Goal: Complete application form

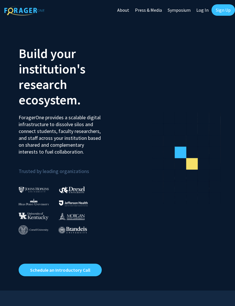
click at [203, 10] on link "Log In" at bounding box center [202, 10] width 18 height 20
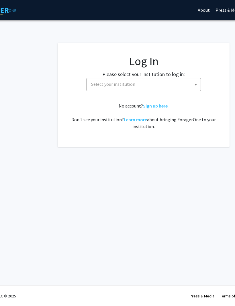
click at [189, 80] on span "Select your institution" at bounding box center [145, 84] width 112 height 12
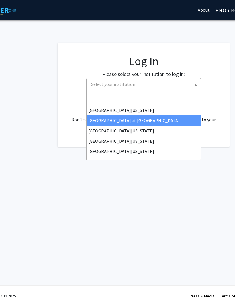
scroll to position [200, 0]
select select "18"
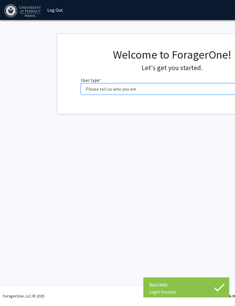
click at [147, 87] on select "Please tell us who you are Undergraduate Student Master's Student Doctoral Cand…" at bounding box center [172, 89] width 182 height 11
select select "1: undergrad"
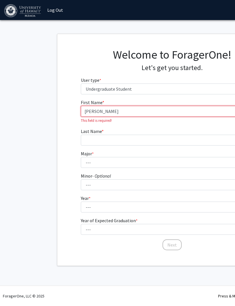
type input "[PERSON_NAME]"
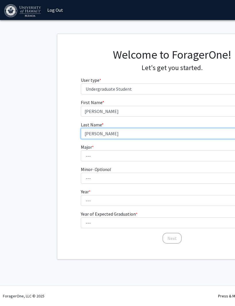
type input "[PERSON_NAME]"
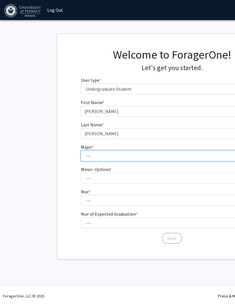
click at [102, 155] on select "--- Accounting American Studies Animal Sciences Anthropology Art Art History As…" at bounding box center [172, 156] width 182 height 11
select select "66: 1448"
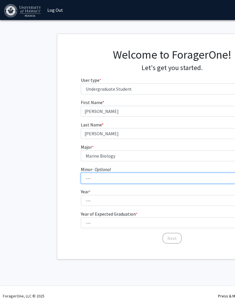
click at [127, 175] on select "--- American Studies Anthropology Art Art History Asian Studies Astronomy Astro…" at bounding box center [172, 178] width 182 height 11
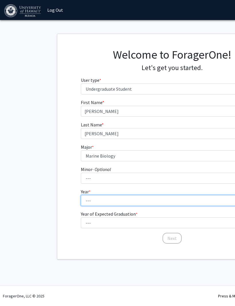
click at [95, 199] on select "--- First-year Sophomore Junior Senior Postbaccalaureate Certificate" at bounding box center [172, 200] width 182 height 11
click at [137, 203] on select "--- First-year Sophomore Junior Senior Postbaccalaureate Certificate" at bounding box center [172, 200] width 182 height 11
select select "1: first-year"
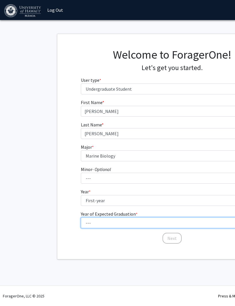
click at [128, 224] on select "--- 2025 2026 2027 2028 2029 2030 2031 2032 2033 2034" at bounding box center [172, 223] width 182 height 11
select select "5: 2029"
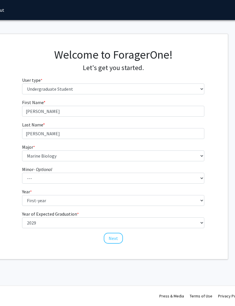
scroll to position [0, 58]
click at [119, 240] on button "Next" at bounding box center [113, 238] width 19 height 11
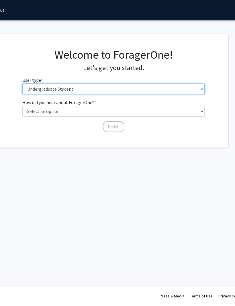
click at [94, 90] on select "Please tell us who you are Undergraduate Student Master's Student Doctoral Cand…" at bounding box center [113, 89] width 182 height 11
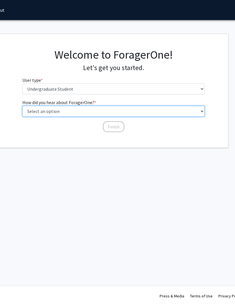
click at [97, 113] on select "Select an option Peer/student recommendation Faculty/staff recommendation Unive…" at bounding box center [113, 111] width 182 height 11
click at [119, 116] on select "Select an option Peer/student recommendation Faculty/staff recommendation Unive…" at bounding box center [113, 111] width 182 height 11
select select "5: other"
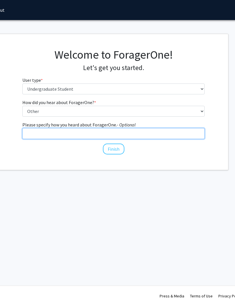
scroll to position [0, 58]
type input "Bio class"
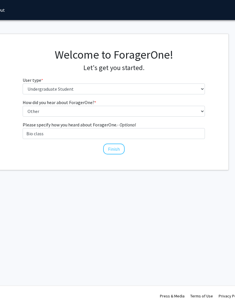
click at [118, 150] on button "Finish" at bounding box center [113, 149] width 21 height 11
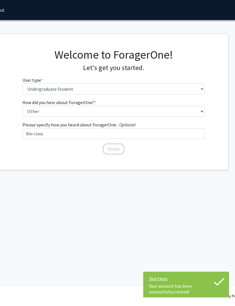
scroll to position [0, 58]
